Goal: Task Accomplishment & Management: Manage account settings

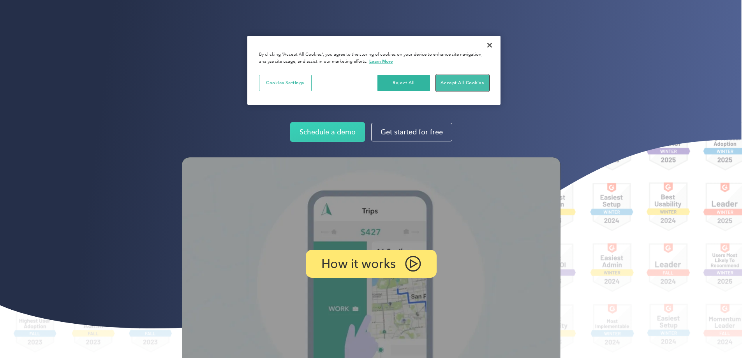
click at [461, 77] on button "Accept All Cookies" at bounding box center [462, 83] width 53 height 16
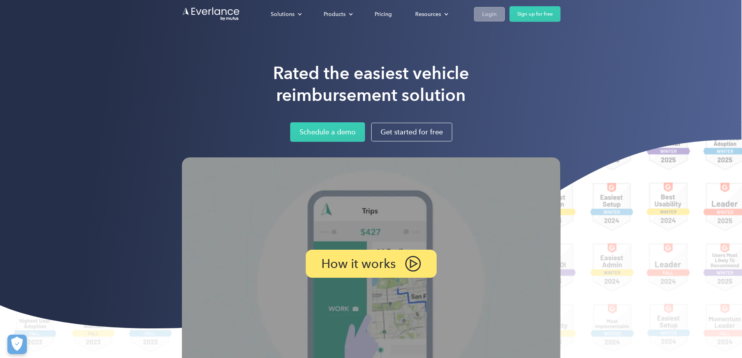
click at [496, 15] on div "Login" at bounding box center [489, 14] width 14 height 10
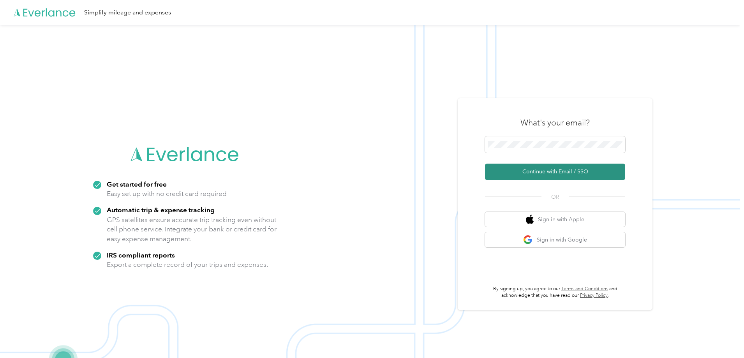
click at [554, 164] on button "Continue with Email / SSO" at bounding box center [555, 172] width 140 height 16
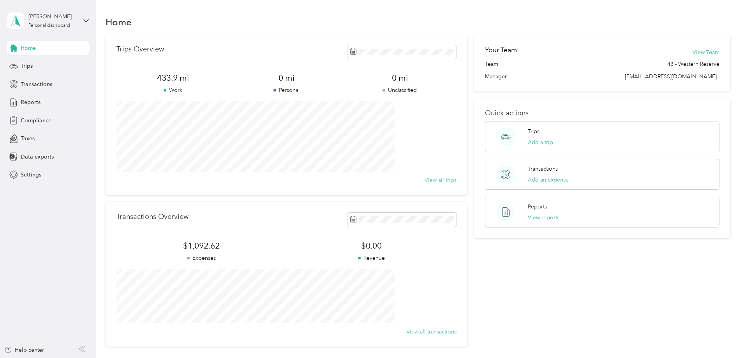
click at [428, 181] on button "View all trips" at bounding box center [440, 180] width 32 height 8
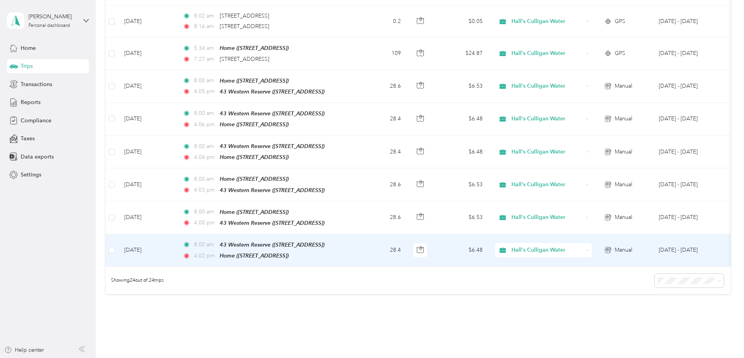
scroll to position [605, 0]
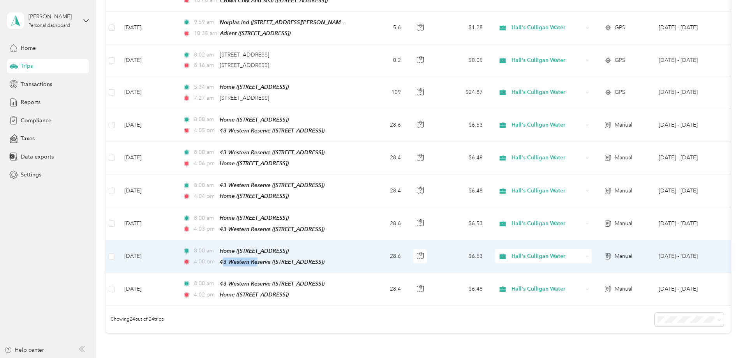
drag, startPoint x: 309, startPoint y: 246, endPoint x: 273, endPoint y: 247, distance: 35.4
click at [273, 247] on div "8:00 am Home (14293 Pine Lakes Dr, Strongsville, OH) 4:00 pm 43 Western Reserve…" at bounding box center [265, 256] width 164 height 20
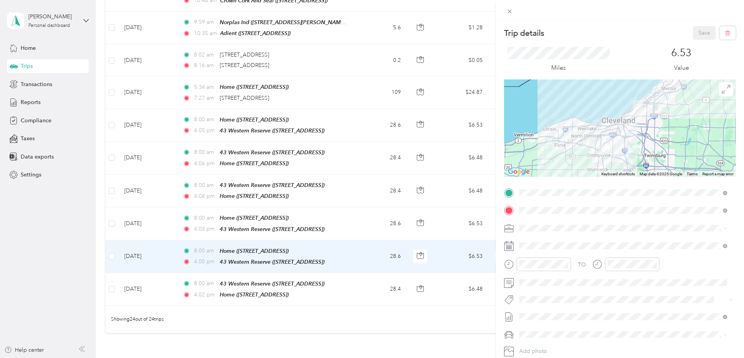
click at [397, 331] on div "Trip details Save This trip cannot be edited because it is either under review,…" at bounding box center [372, 179] width 744 height 358
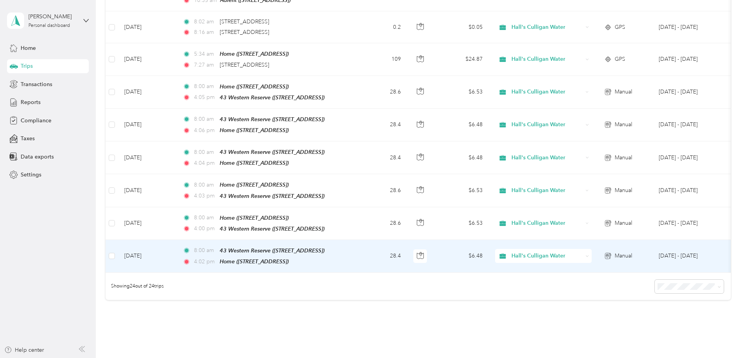
scroll to position [644, 0]
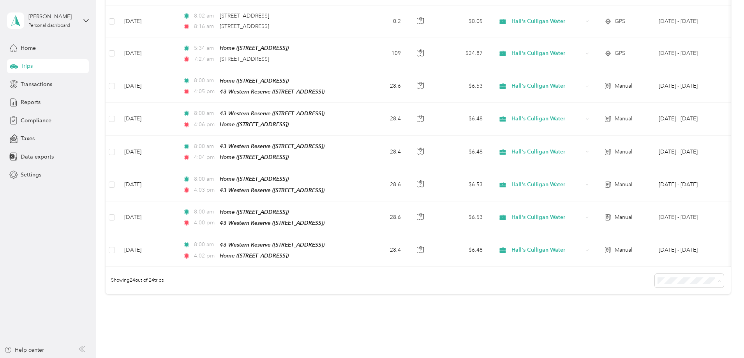
click at [632, 301] on span "50 per load" at bounding box center [620, 303] width 29 height 7
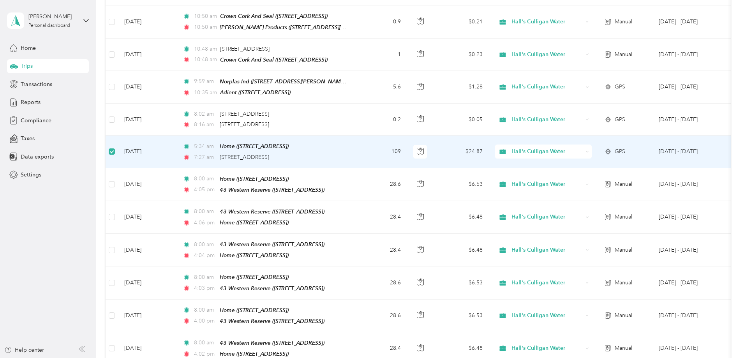
scroll to position [544, 0]
drag, startPoint x: 176, startPoint y: 156, endPoint x: 114, endPoint y: 154, distance: 62.7
drag, startPoint x: 215, startPoint y: 151, endPoint x: 211, endPoint y: 143, distance: 8.0
click at [176, 143] on td "Aug 28, 2025" at bounding box center [147, 152] width 58 height 32
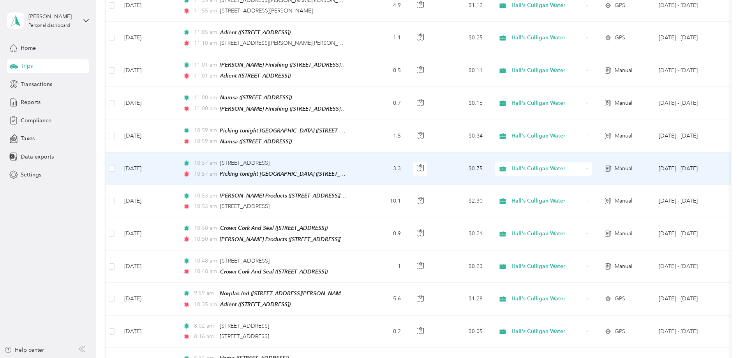
scroll to position [410, 0]
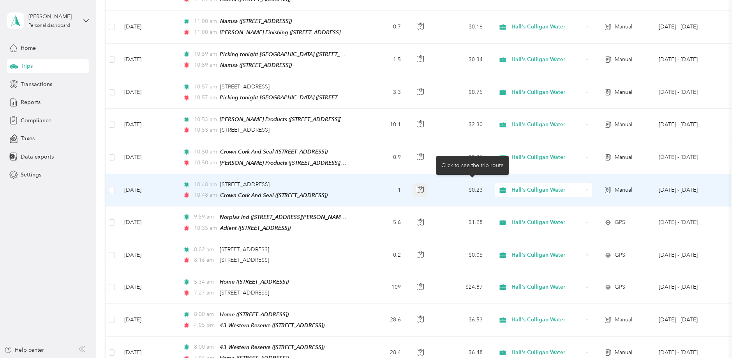
click at [424, 186] on icon "button" at bounding box center [420, 189] width 7 height 7
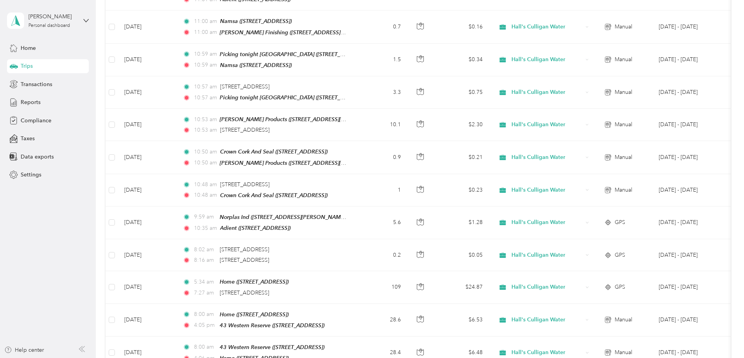
click at [714, 173] on div "433.9 mi Work 0 mi Personal 0 mi Unclassified $99.02 Value All purposes Filters…" at bounding box center [418, 89] width 625 height 931
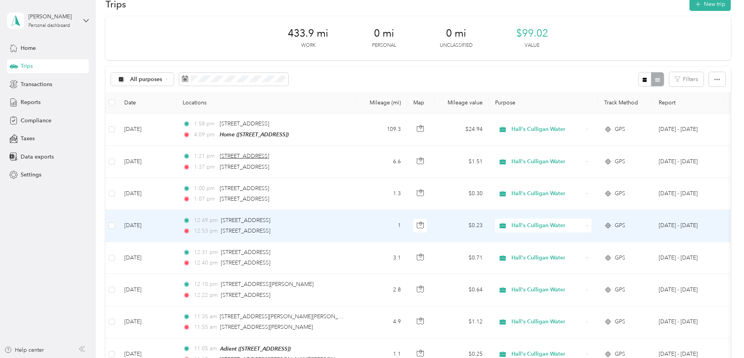
scroll to position [0, 0]
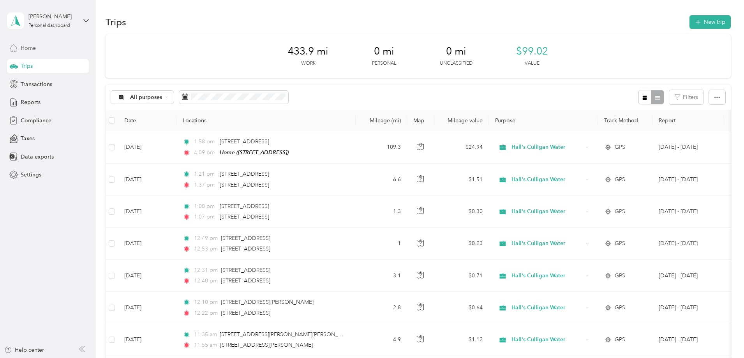
click at [26, 46] on span "Home" at bounding box center [28, 48] width 15 height 8
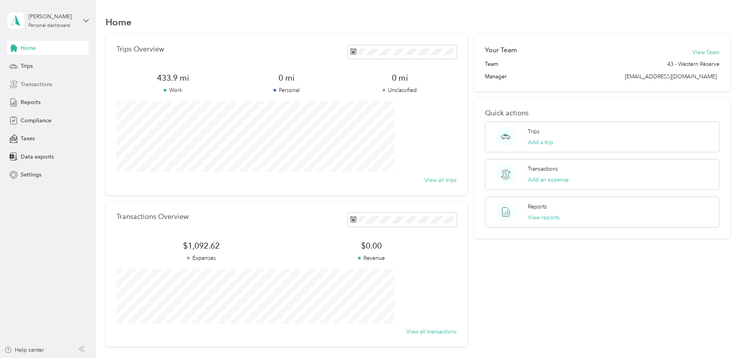
click at [48, 87] on span "Transactions" at bounding box center [37, 84] width 32 height 8
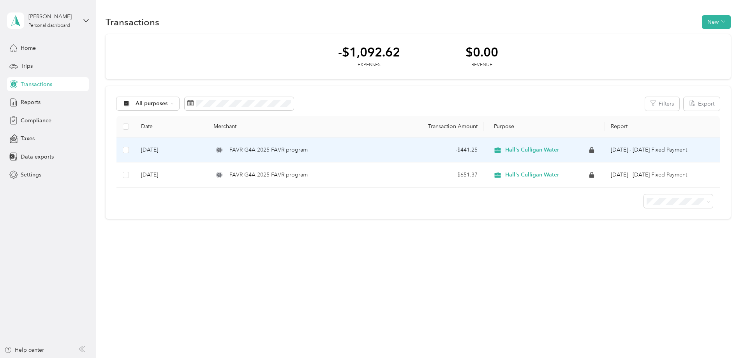
click at [302, 153] on span "FAVR G4A 2025 FAVR program" at bounding box center [268, 150] width 78 height 9
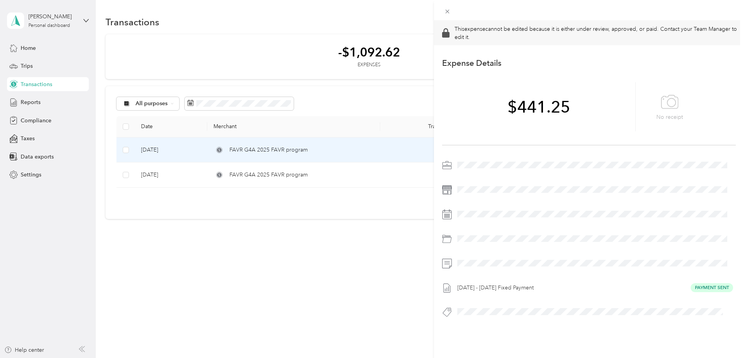
click at [169, 302] on div "This expense cannot be edited because it is either under review, approved, or p…" at bounding box center [372, 179] width 744 height 358
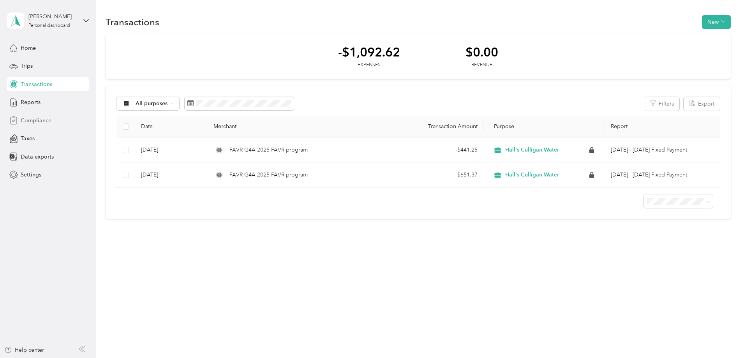
click at [39, 122] on span "Compliance" at bounding box center [36, 120] width 31 height 8
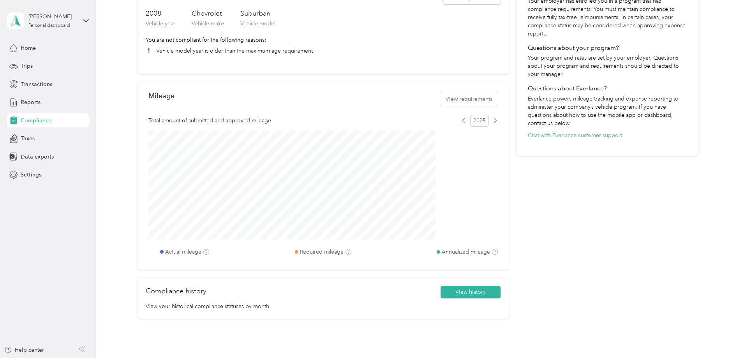
scroll to position [255, 0]
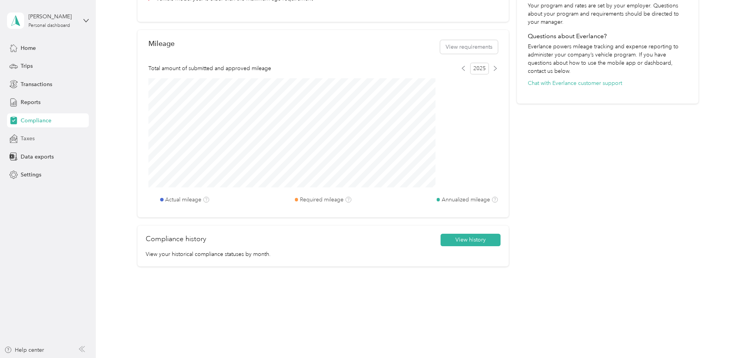
click at [31, 139] on span "Taxes" at bounding box center [28, 138] width 14 height 8
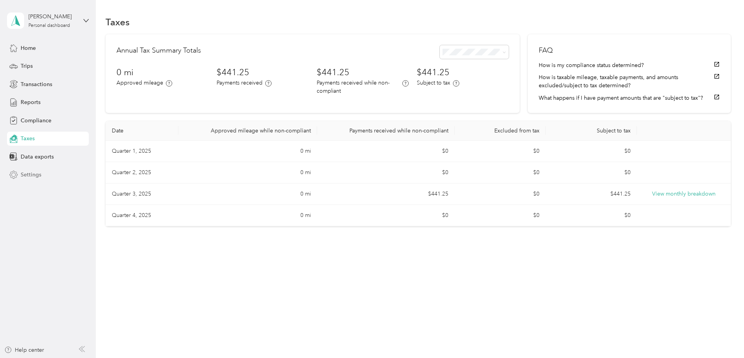
click at [19, 172] on div "Settings" at bounding box center [48, 175] width 82 height 14
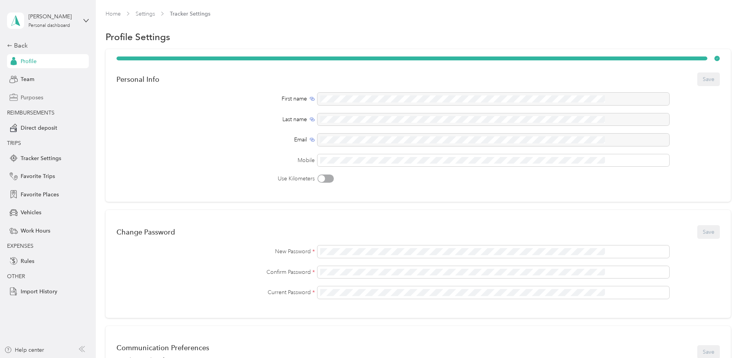
click at [38, 96] on span "Purposes" at bounding box center [32, 97] width 23 height 8
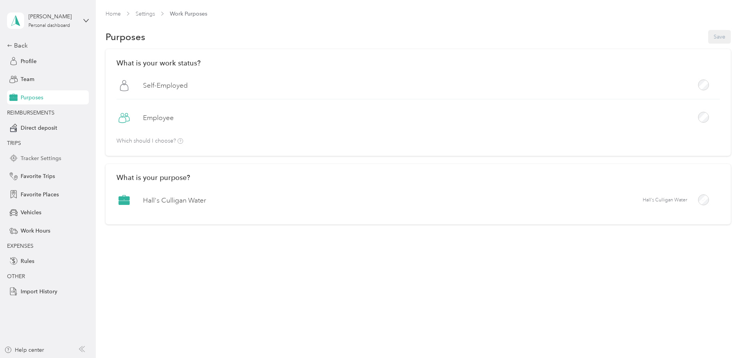
click at [59, 156] on span "Tracker Settings" at bounding box center [41, 158] width 40 height 8
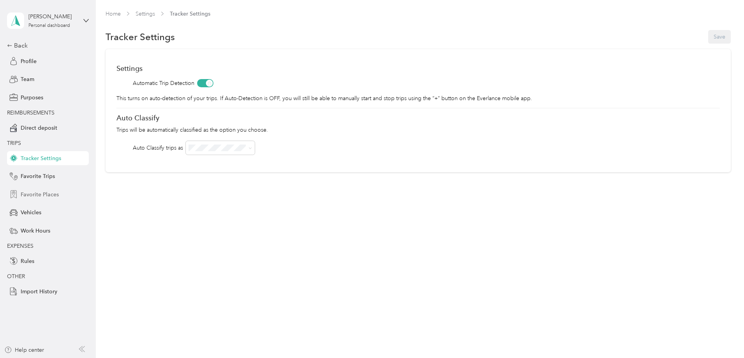
click at [55, 195] on span "Favorite Places" at bounding box center [40, 194] width 38 height 8
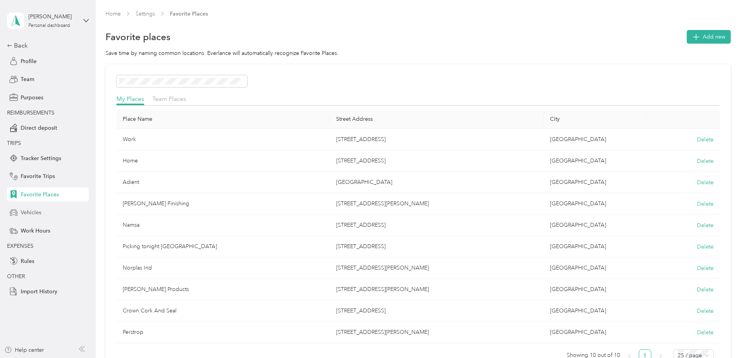
click at [33, 212] on span "Vehicles" at bounding box center [31, 212] width 21 height 8
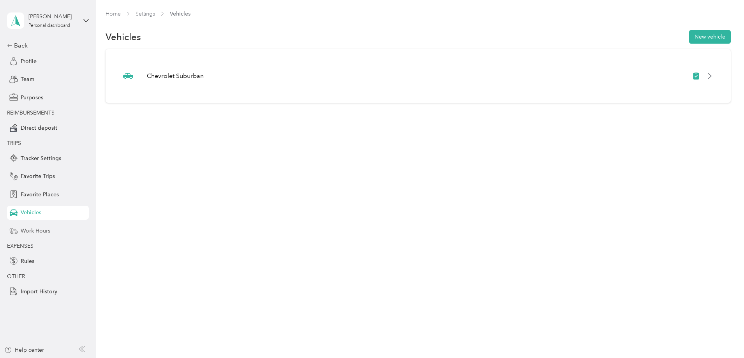
click at [44, 234] on span "Work Hours" at bounding box center [36, 231] width 30 height 8
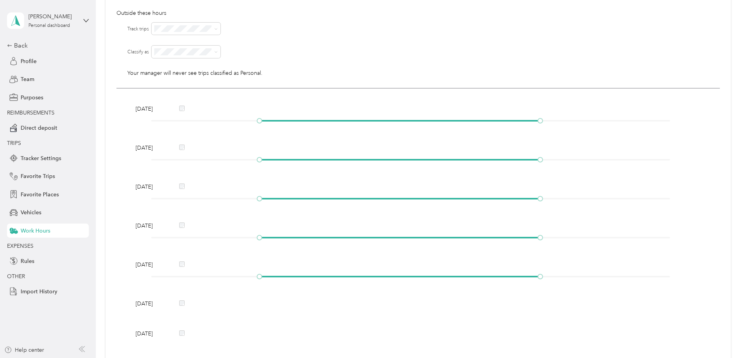
scroll to position [60, 0]
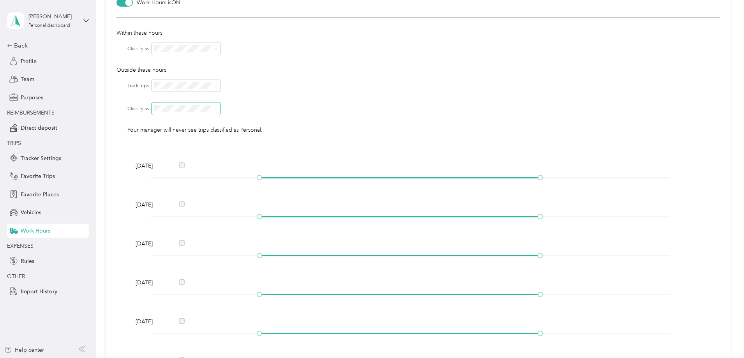
click at [213, 110] on span at bounding box center [214, 108] width 6 height 5
click at [200, 120] on span "Hall's Culligan Water" at bounding box center [182, 122] width 50 height 7
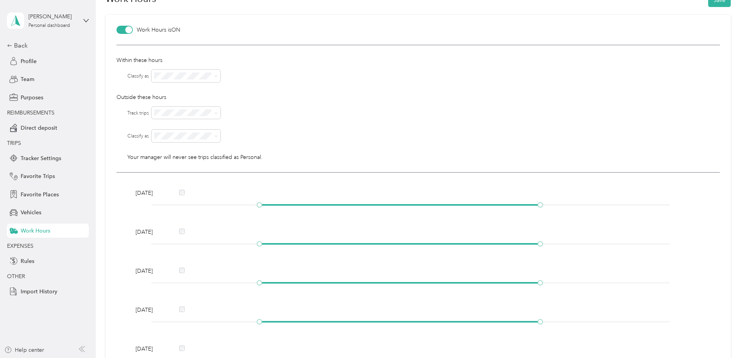
scroll to position [21, 0]
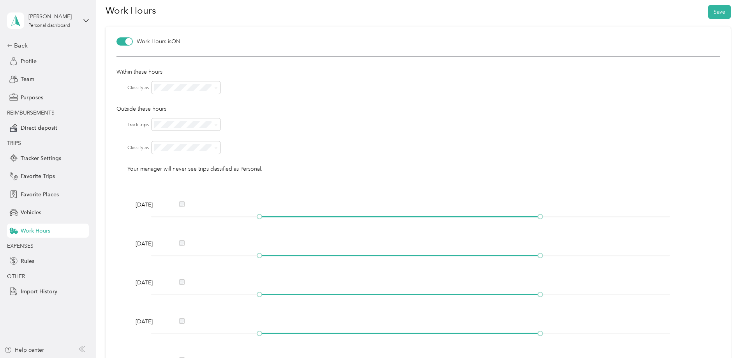
click at [189, 102] on li "Hall's Culligan Water" at bounding box center [186, 101] width 69 height 14
click at [185, 128] on span at bounding box center [185, 124] width 69 height 12
click at [215, 123] on icon at bounding box center [216, 125] width 4 height 4
click at [527, 123] on div at bounding box center [435, 124] width 568 height 12
click at [167, 136] on div "Yes" at bounding box center [182, 138] width 50 height 8
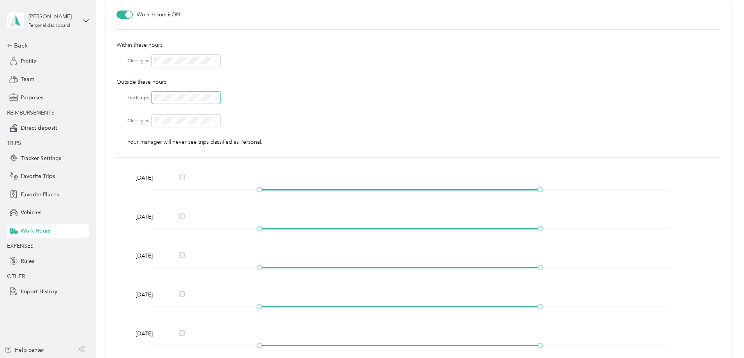
scroll to position [60, 0]
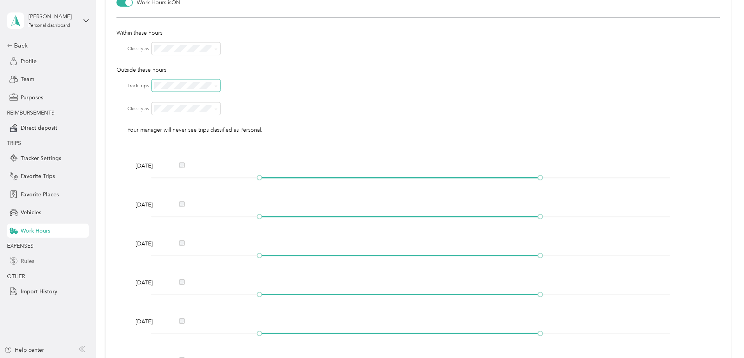
click at [27, 259] on span "Rules" at bounding box center [28, 261] width 14 height 8
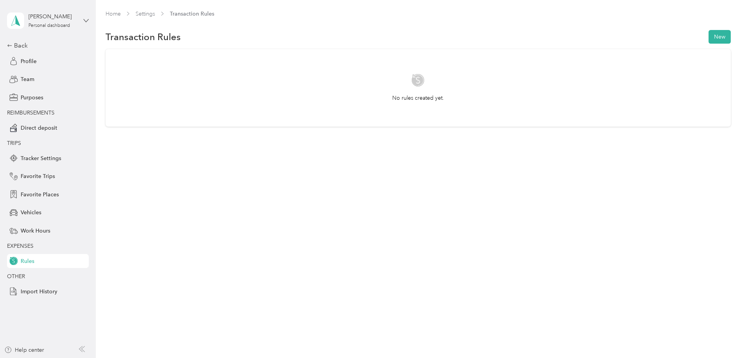
click at [85, 19] on icon at bounding box center [85, 20] width 5 height 5
click at [40, 179] on span "Favorite Trips" at bounding box center [38, 176] width 34 height 8
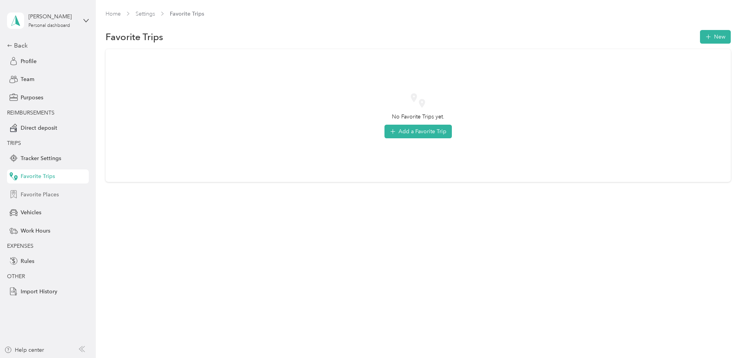
click at [32, 195] on span "Favorite Places" at bounding box center [40, 194] width 38 height 8
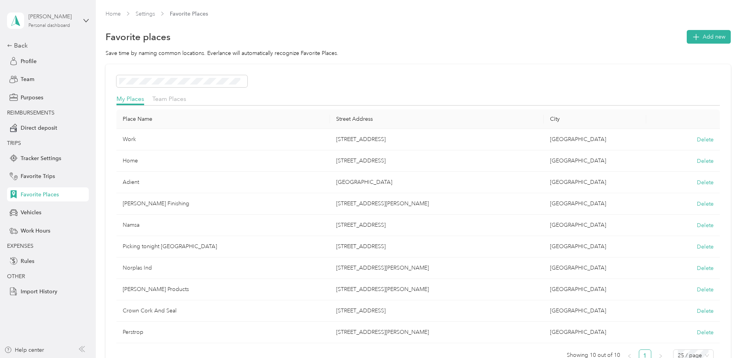
click at [46, 16] on div "Kent Johnston" at bounding box center [52, 16] width 49 height 8
click at [126, 167] on div "My Places Team Places Place Name Street Address City Work 18301 St Clair Ave Cl…" at bounding box center [418, 221] width 625 height 315
click at [39, 176] on span "Favorite Trips" at bounding box center [38, 176] width 34 height 8
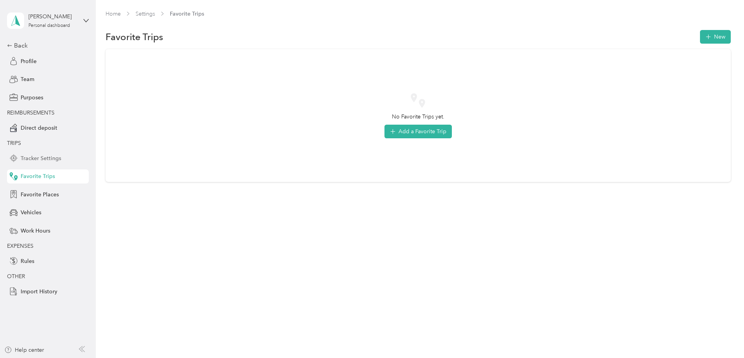
click at [49, 159] on span "Tracker Settings" at bounding box center [41, 158] width 40 height 8
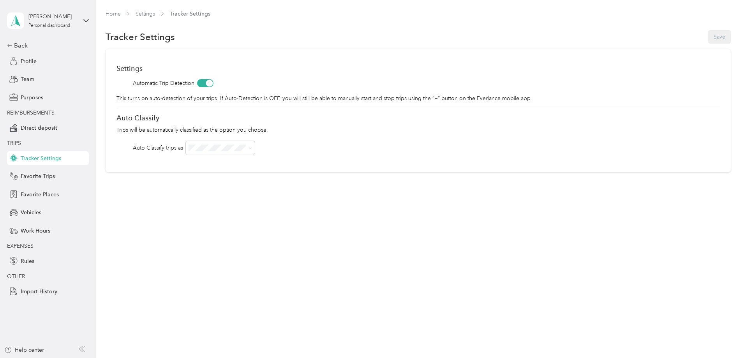
click at [82, 349] on icon at bounding box center [82, 349] width 6 height 6
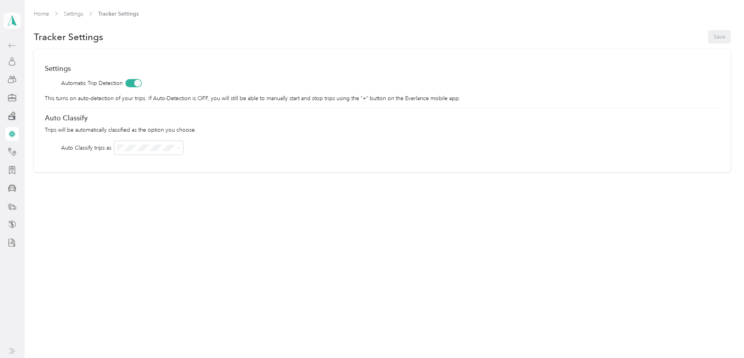
click at [9, 22] on icon at bounding box center [12, 20] width 12 height 11
click at [49, 15] on link "Home" at bounding box center [41, 14] width 15 height 7
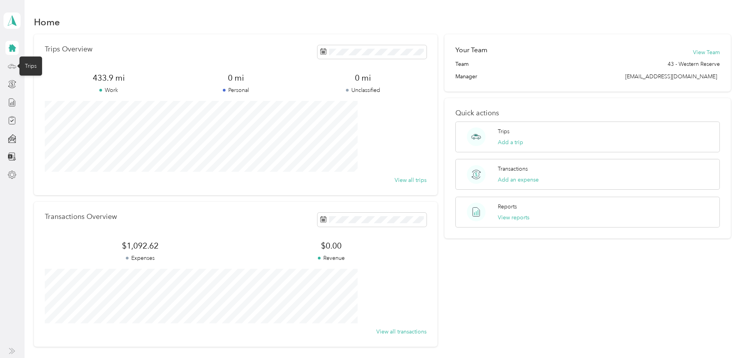
click at [11, 63] on icon at bounding box center [12, 66] width 9 height 9
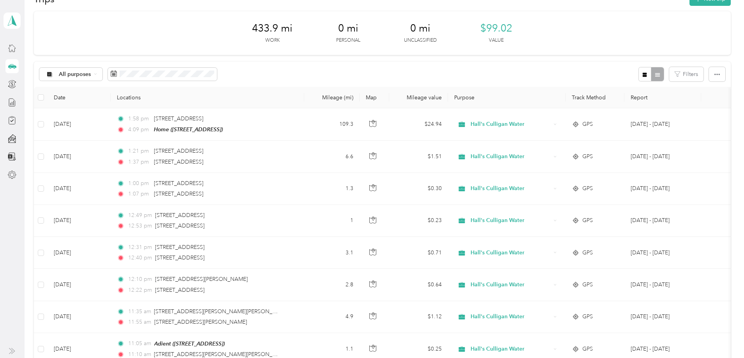
scroll to position [21, 0]
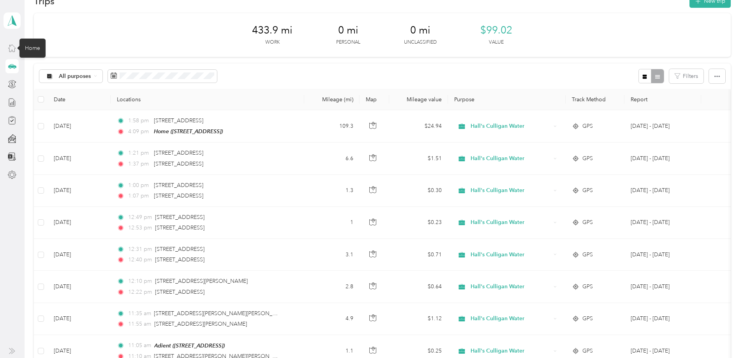
click at [10, 48] on icon at bounding box center [12, 48] width 9 height 9
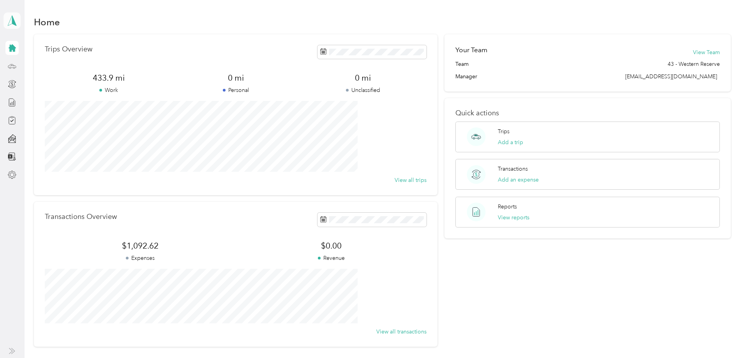
click at [11, 18] on icon at bounding box center [12, 21] width 9 height 10
drag, startPoint x: 269, startPoint y: 8, endPoint x: 264, endPoint y: 10, distance: 4.9
click at [266, 10] on div "Home Trips Overview 433.9 mi Work 0 mi Personal 0 mi Unclassified View all trip…" at bounding box center [382, 194] width 715 height 389
click at [9, 66] on div at bounding box center [11, 66] width 13 height 14
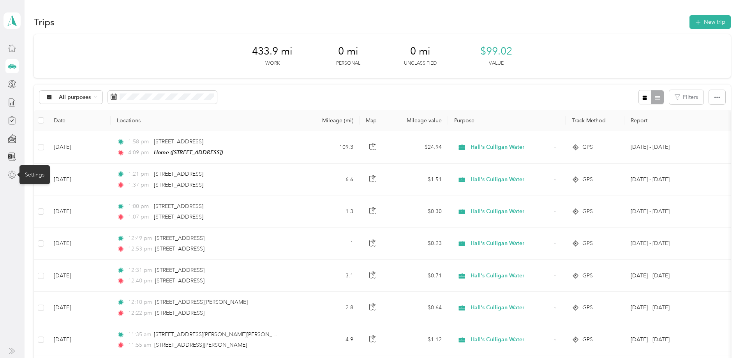
click at [9, 177] on icon at bounding box center [12, 175] width 9 height 9
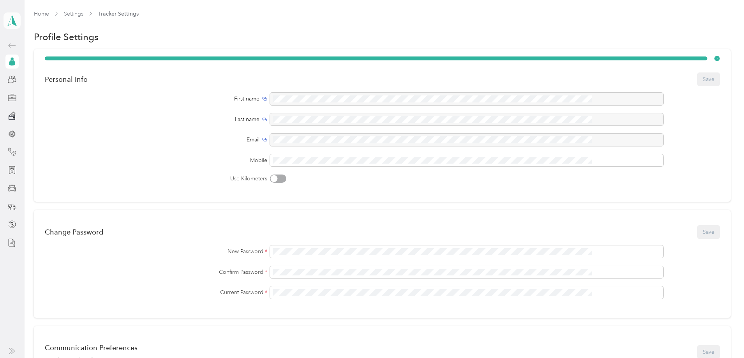
click at [15, 23] on polygon at bounding box center [14, 20] width 4 height 10
click at [49, 15] on link "Home" at bounding box center [41, 14] width 15 height 7
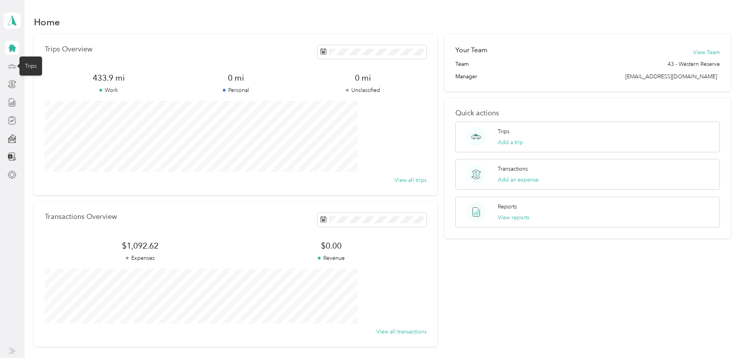
click at [13, 65] on icon at bounding box center [12, 66] width 9 height 9
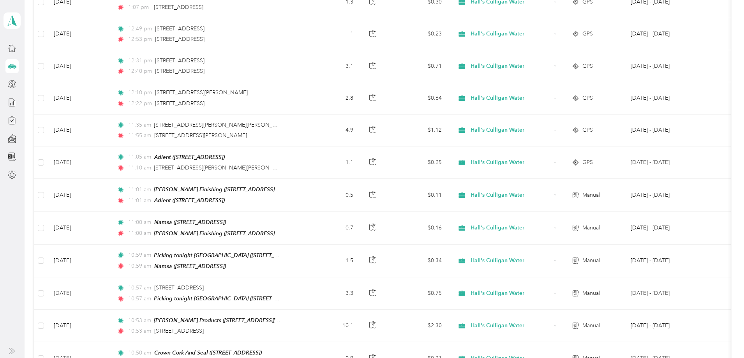
scroll to position [138, 0]
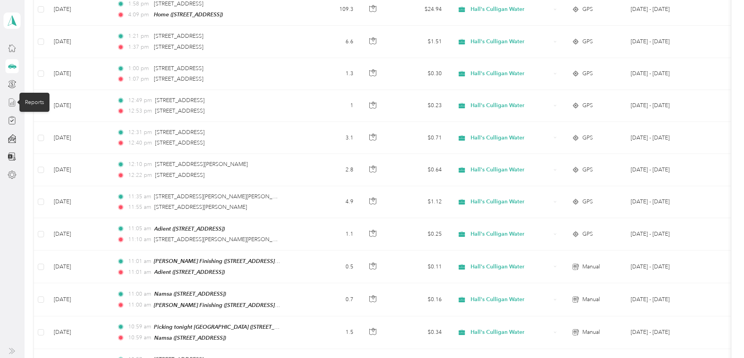
click at [14, 101] on icon at bounding box center [12, 102] width 9 height 9
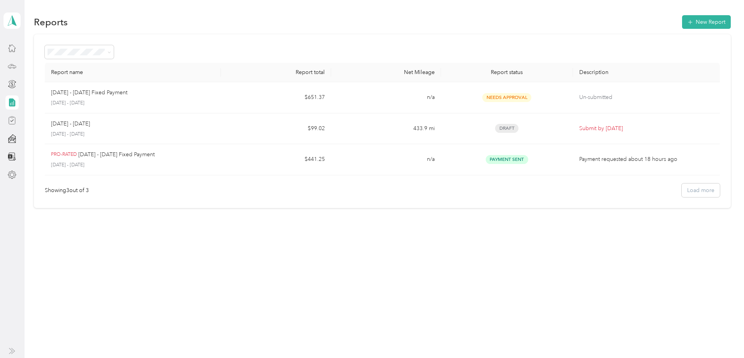
click at [15, 120] on icon at bounding box center [12, 120] width 6 height 7
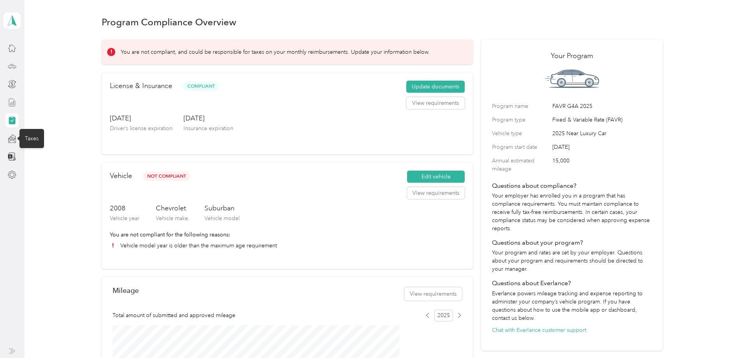
click at [11, 139] on icon at bounding box center [12, 138] width 9 height 9
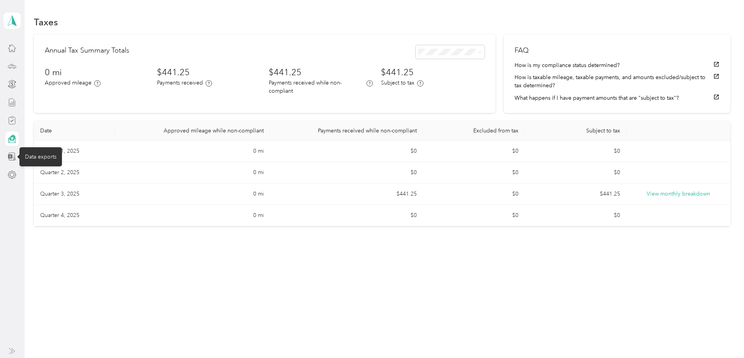
click at [15, 157] on icon at bounding box center [12, 156] width 9 height 9
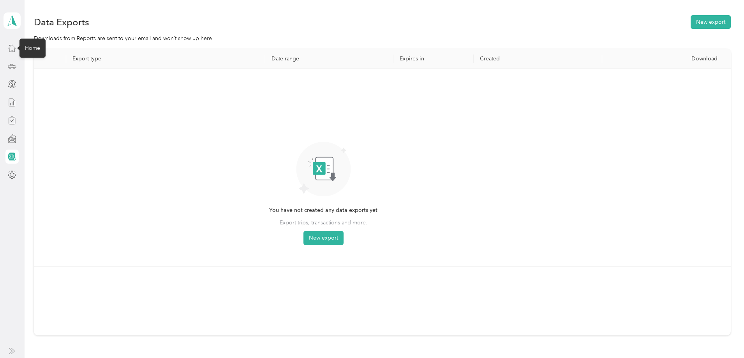
click at [13, 51] on icon at bounding box center [12, 48] width 9 height 9
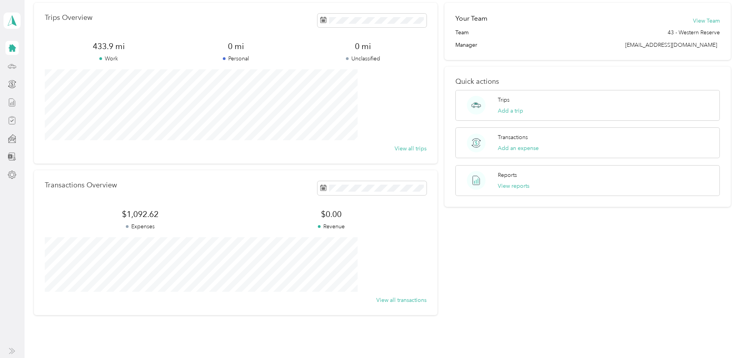
scroll to position [69, 0]
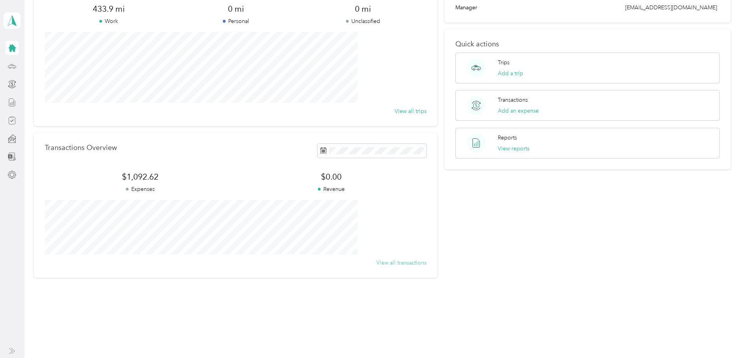
click at [394, 264] on button "View all transactions" at bounding box center [401, 263] width 50 height 8
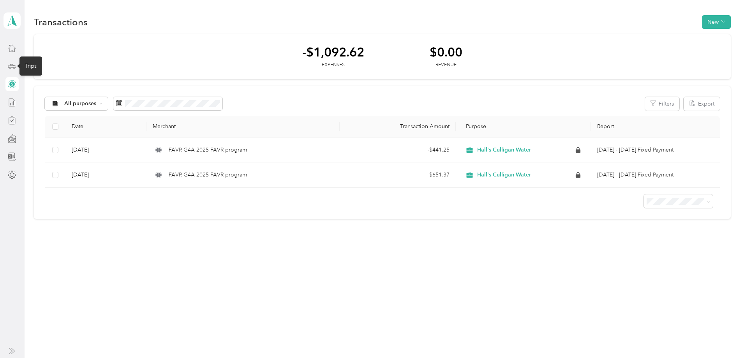
click at [9, 67] on icon at bounding box center [12, 66] width 9 height 9
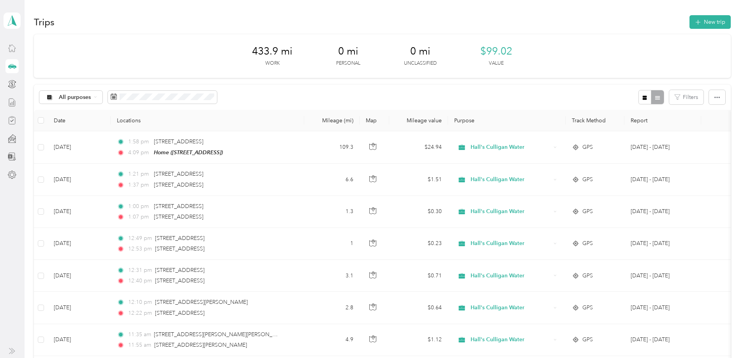
click at [638, 100] on div at bounding box center [650, 97] width 25 height 14
click at [638, 99] on div at bounding box center [650, 97] width 25 height 14
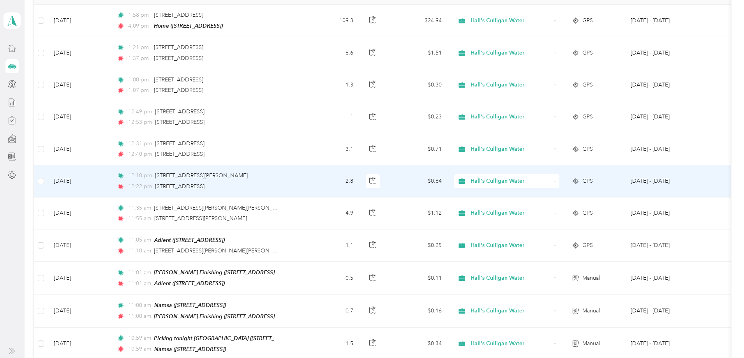
scroll to position [39, 0]
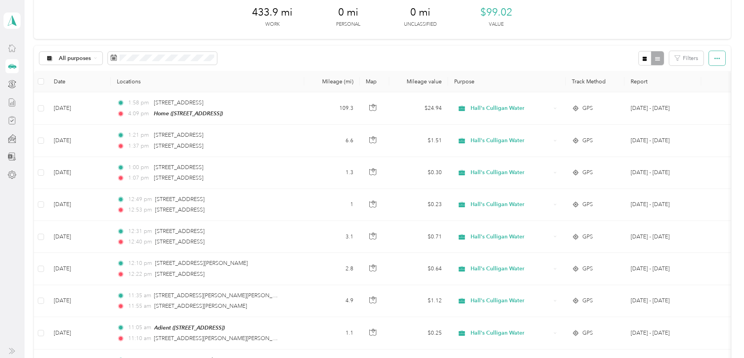
click at [709, 54] on button "button" at bounding box center [717, 58] width 16 height 14
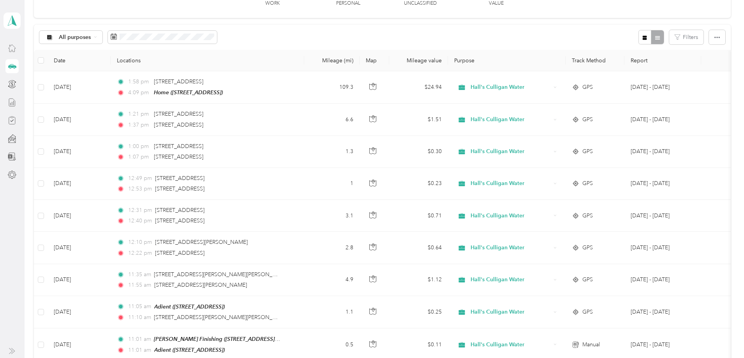
scroll to position [0, 0]
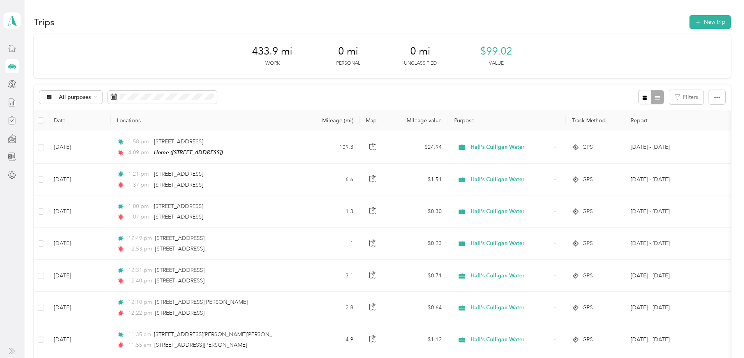
click at [638, 99] on div at bounding box center [650, 97] width 25 height 14
click at [638, 96] on button "button" at bounding box center [644, 97] width 13 height 14
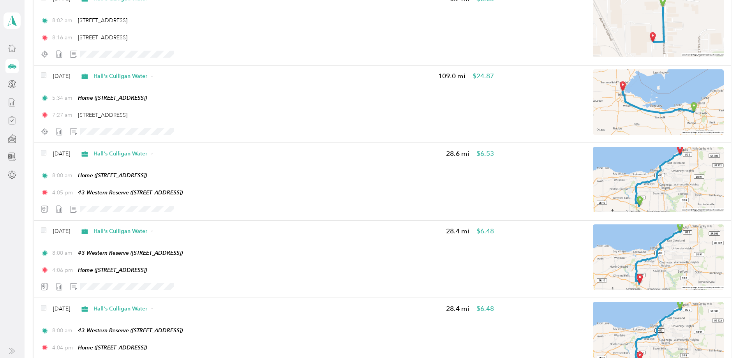
scroll to position [1242, 0]
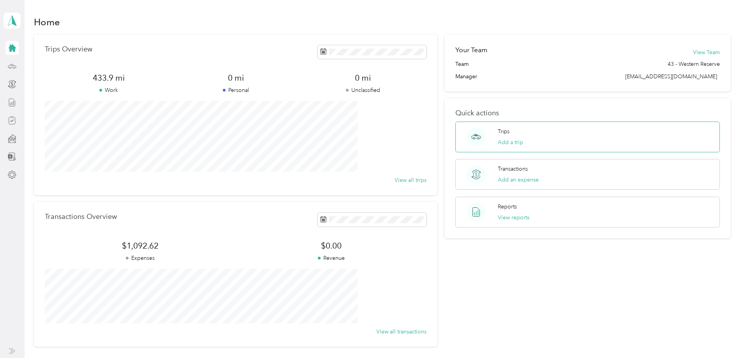
click at [484, 142] on div "Trips Add a trip" at bounding box center [587, 136] width 264 height 31
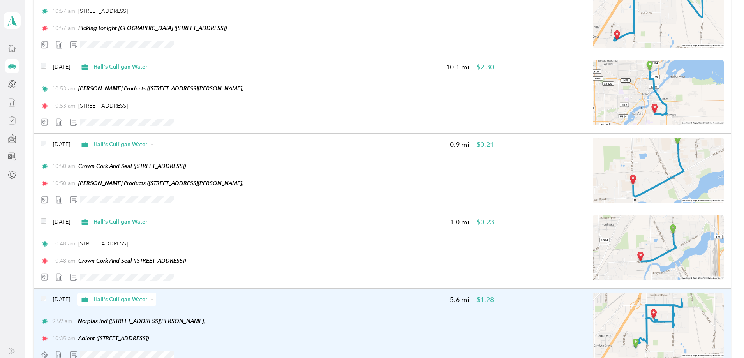
scroll to position [973, 0]
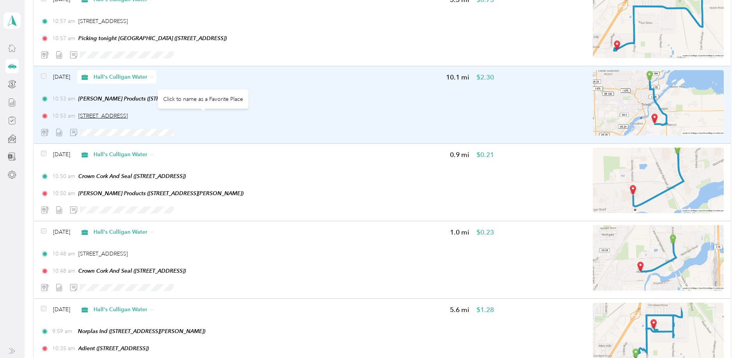
click at [128, 115] on span "2402 E Broadway St, Northwood, OH, US, 43619-1319" at bounding box center [102, 116] width 49 height 7
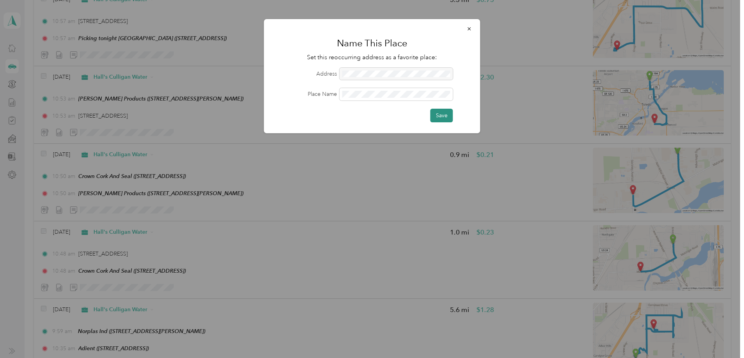
click at [447, 115] on button "Save" at bounding box center [441, 116] width 23 height 14
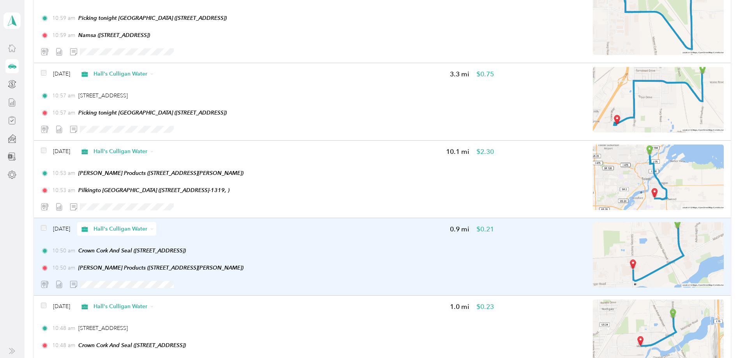
scroll to position [896, 0]
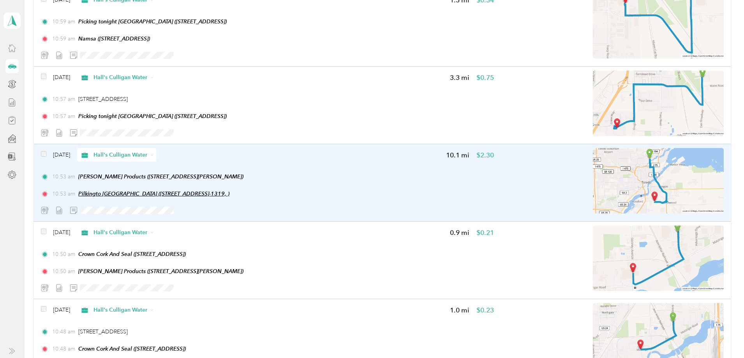
click at [229, 194] on span "Pilkingto North America (2402 E Broadway St, Northwood, OH, US, 43619-1319, )" at bounding box center [153, 193] width 151 height 6
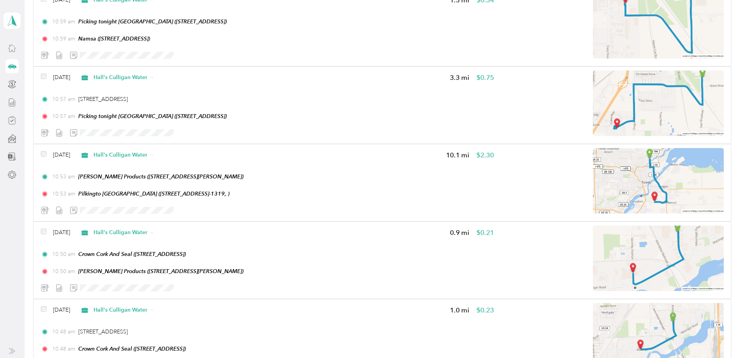
click at [165, 175] on button "Edit Place" at bounding box center [162, 175] width 44 height 14
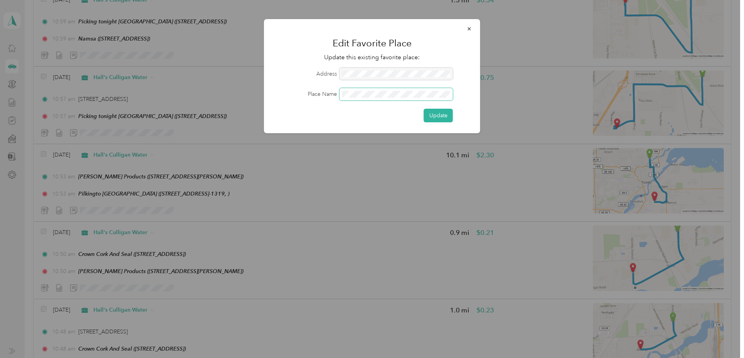
click at [312, 92] on div "Place Name" at bounding box center [372, 94] width 194 height 12
click at [329, 93] on div "Place Name" at bounding box center [372, 94] width 194 height 12
click at [372, 166] on div at bounding box center [372, 179] width 744 height 358
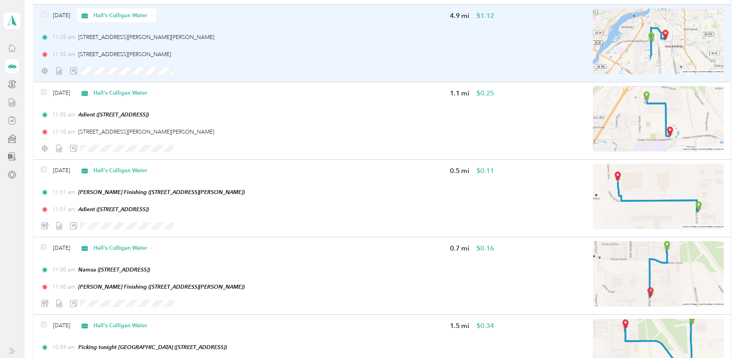
scroll to position [584, 0]
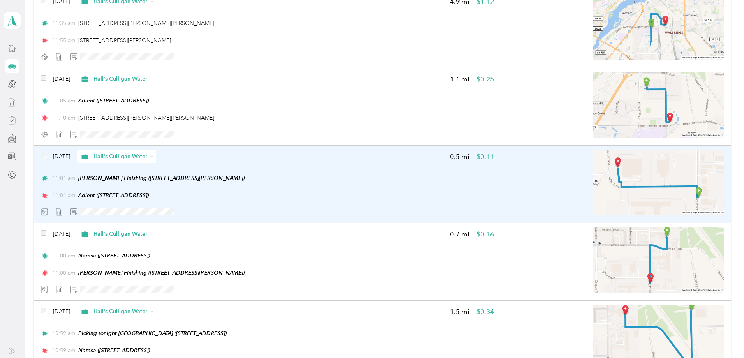
click at [294, 192] on div "11:01 am Adient (7560 Arbor Dr, Northwood, OH)" at bounding box center [267, 195] width 453 height 8
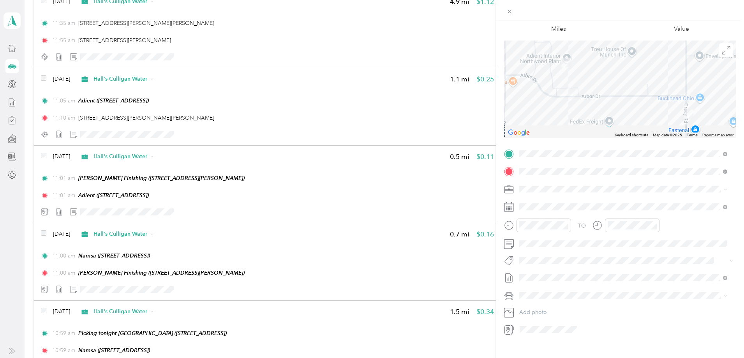
scroll to position [51, 0]
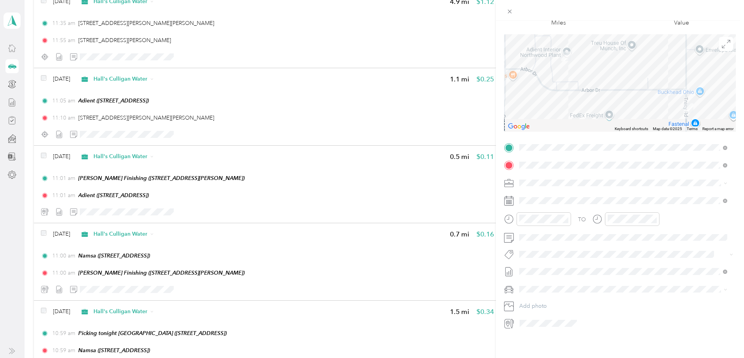
click at [72, 99] on div "Trip details Save This trip cannot be edited because it is either under review,…" at bounding box center [372, 179] width 744 height 358
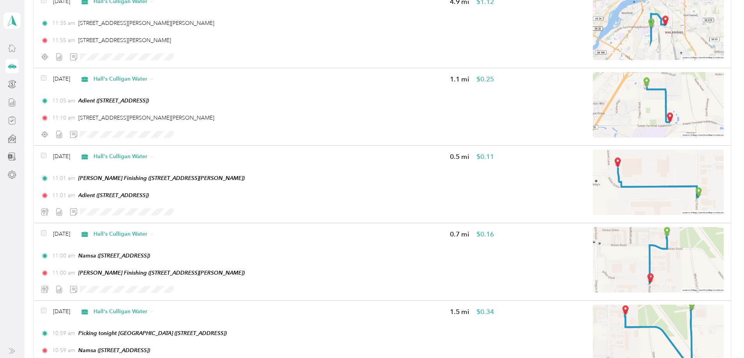
click at [10, 66] on icon at bounding box center [13, 66] width 8 height 4
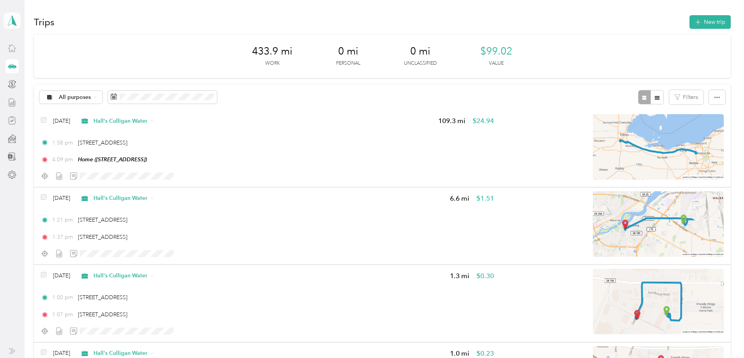
click at [12, 22] on polygon at bounding box center [14, 20] width 4 height 10
click at [33, 62] on div "Log out" at bounding box center [26, 64] width 30 height 8
